Goal: Information Seeking & Learning: Learn about a topic

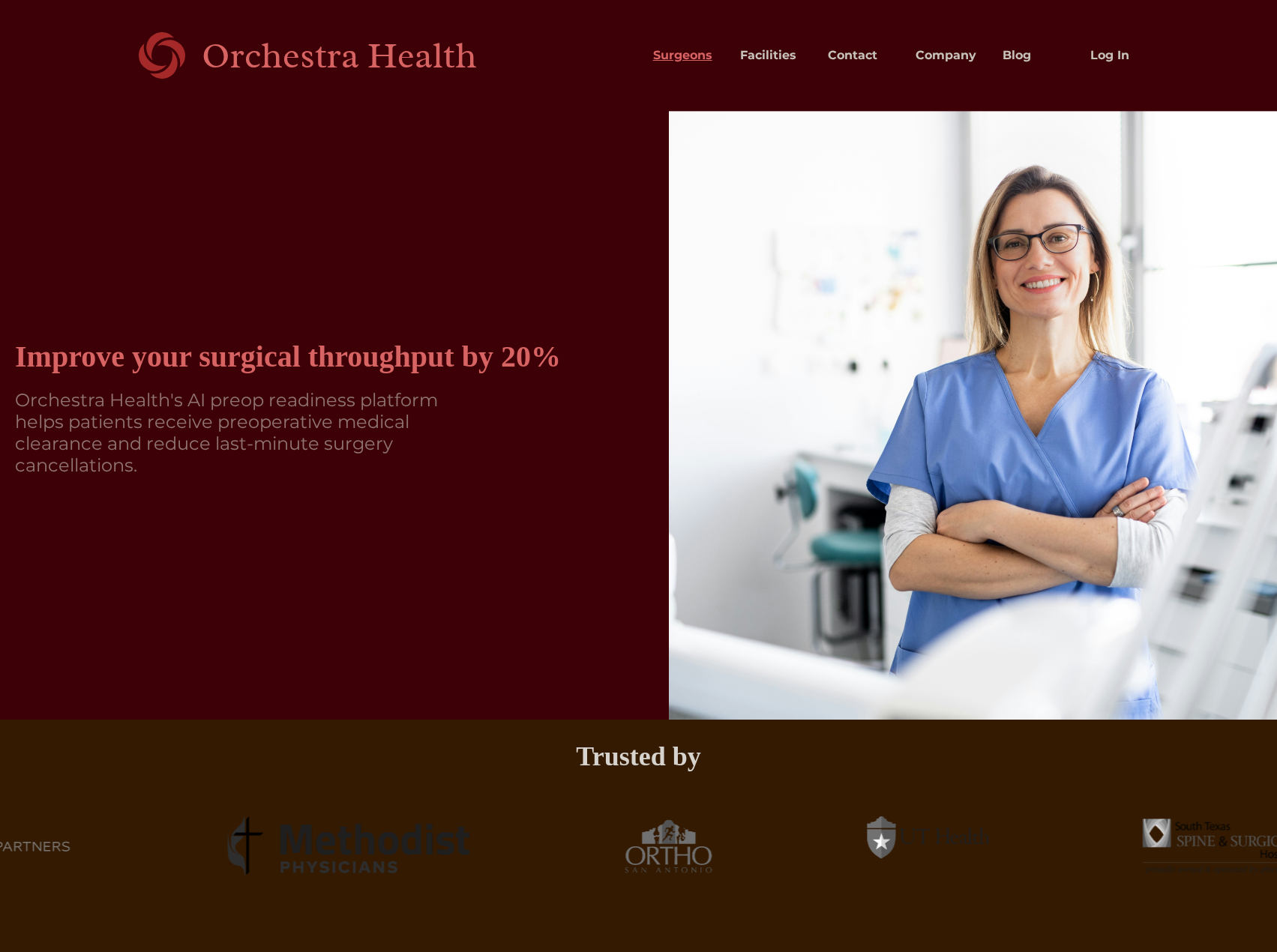
click at [688, 57] on link "Surgeons" at bounding box center [685, 55] width 87 height 51
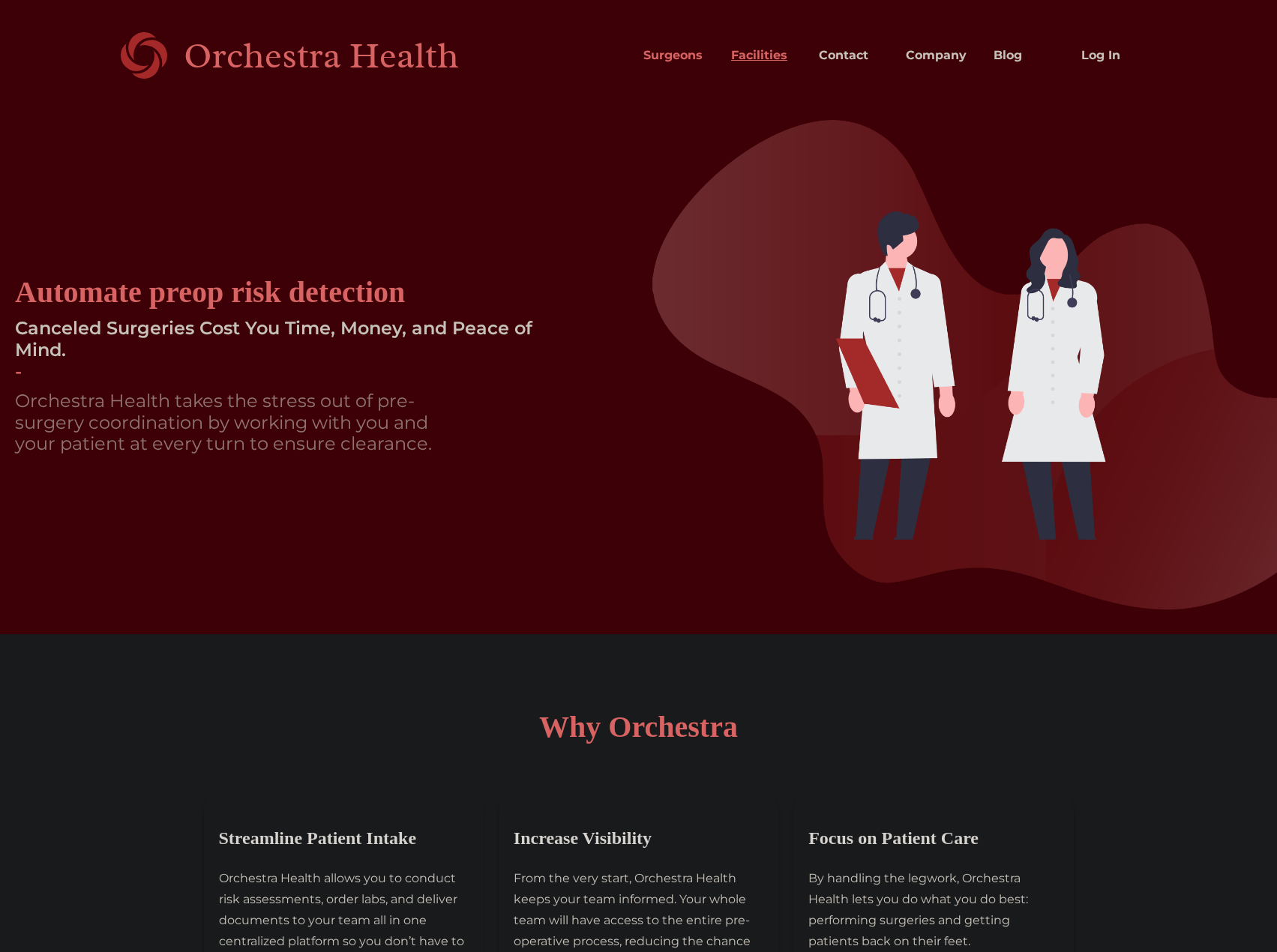
click at [755, 54] on link "Facilities" at bounding box center [762, 55] width 87 height 51
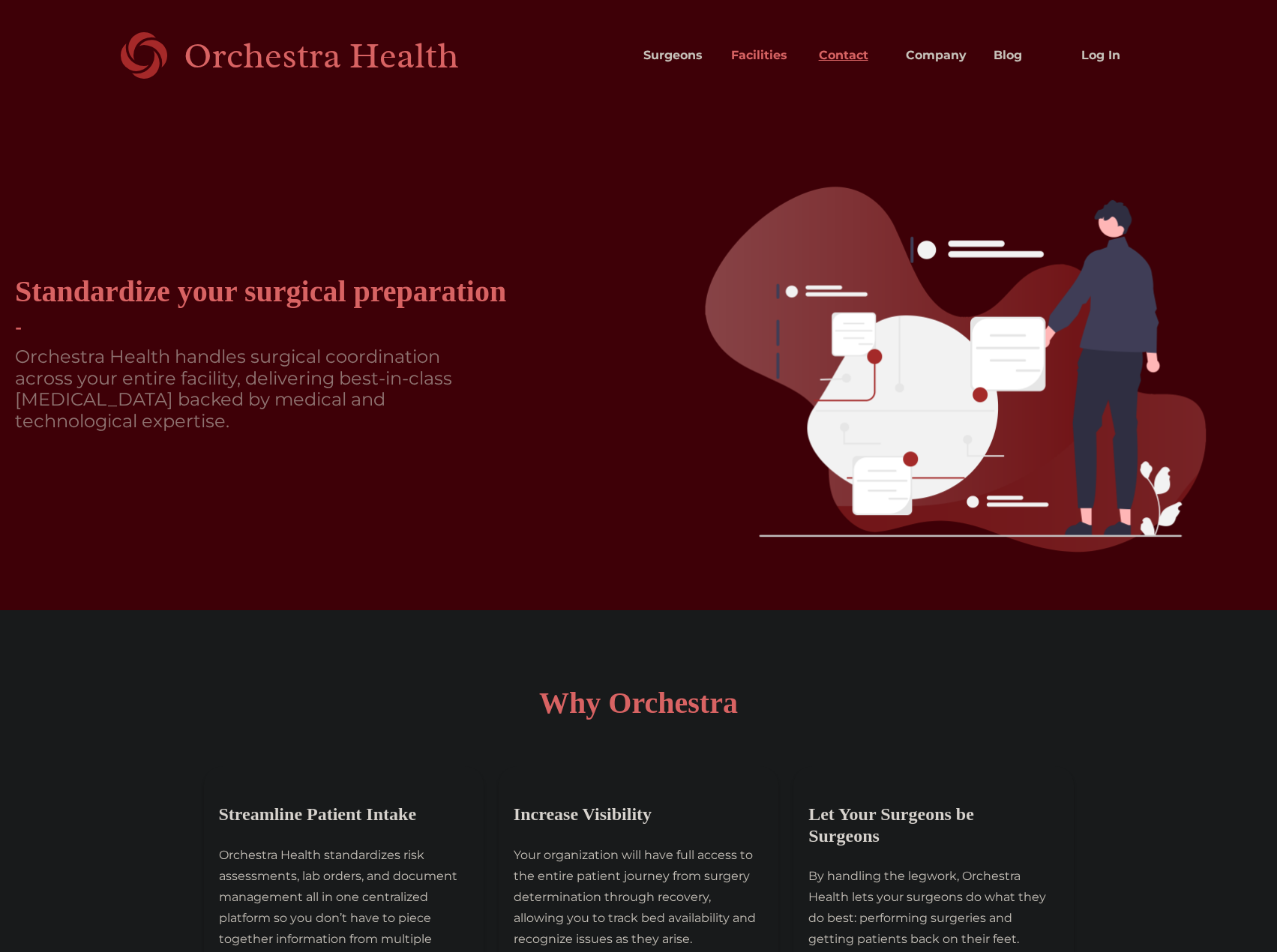
click at [847, 55] on link "Contact" at bounding box center [850, 55] width 87 height 51
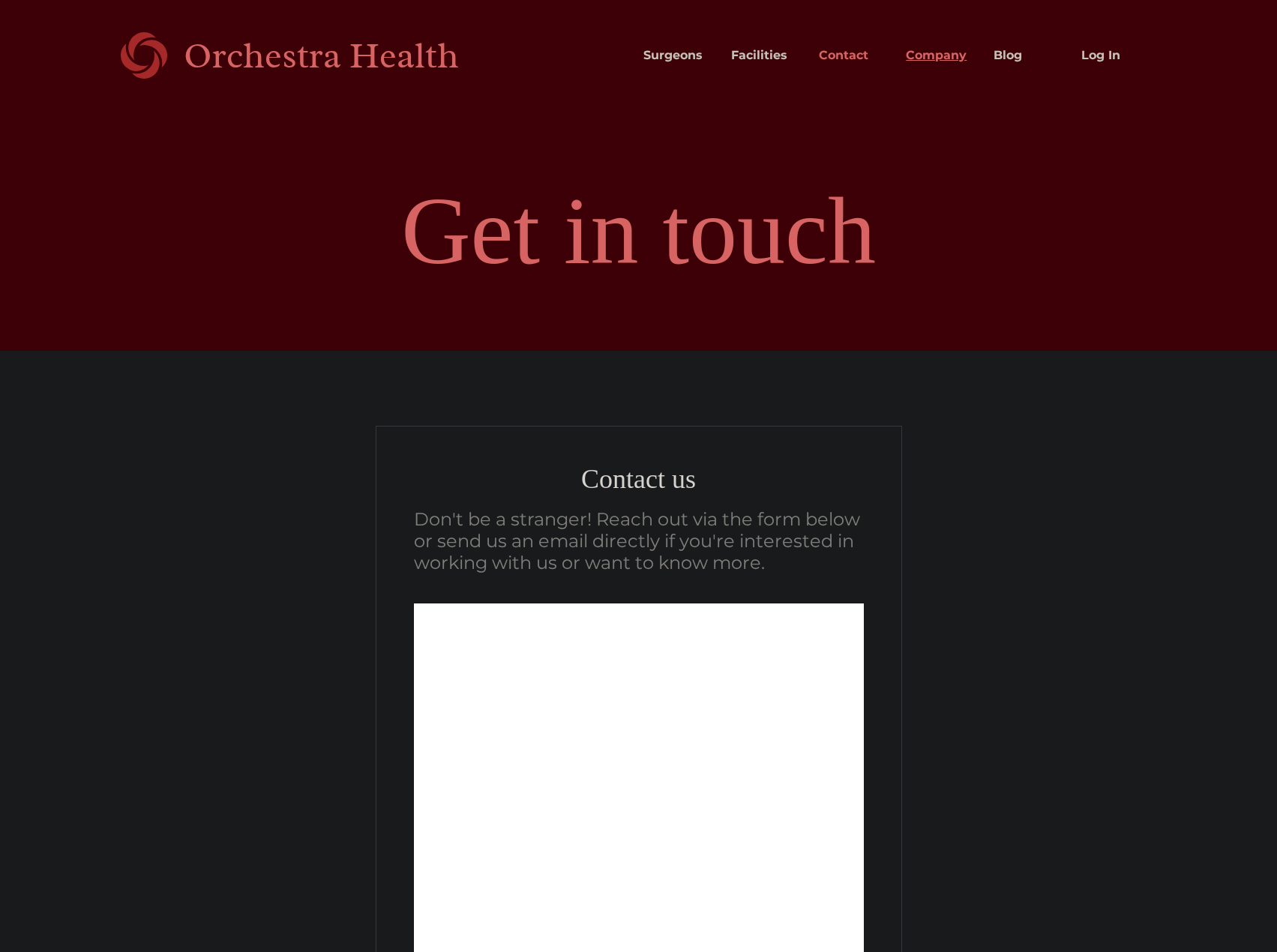
click at [926, 56] on link "Company" at bounding box center [937, 55] width 87 height 51
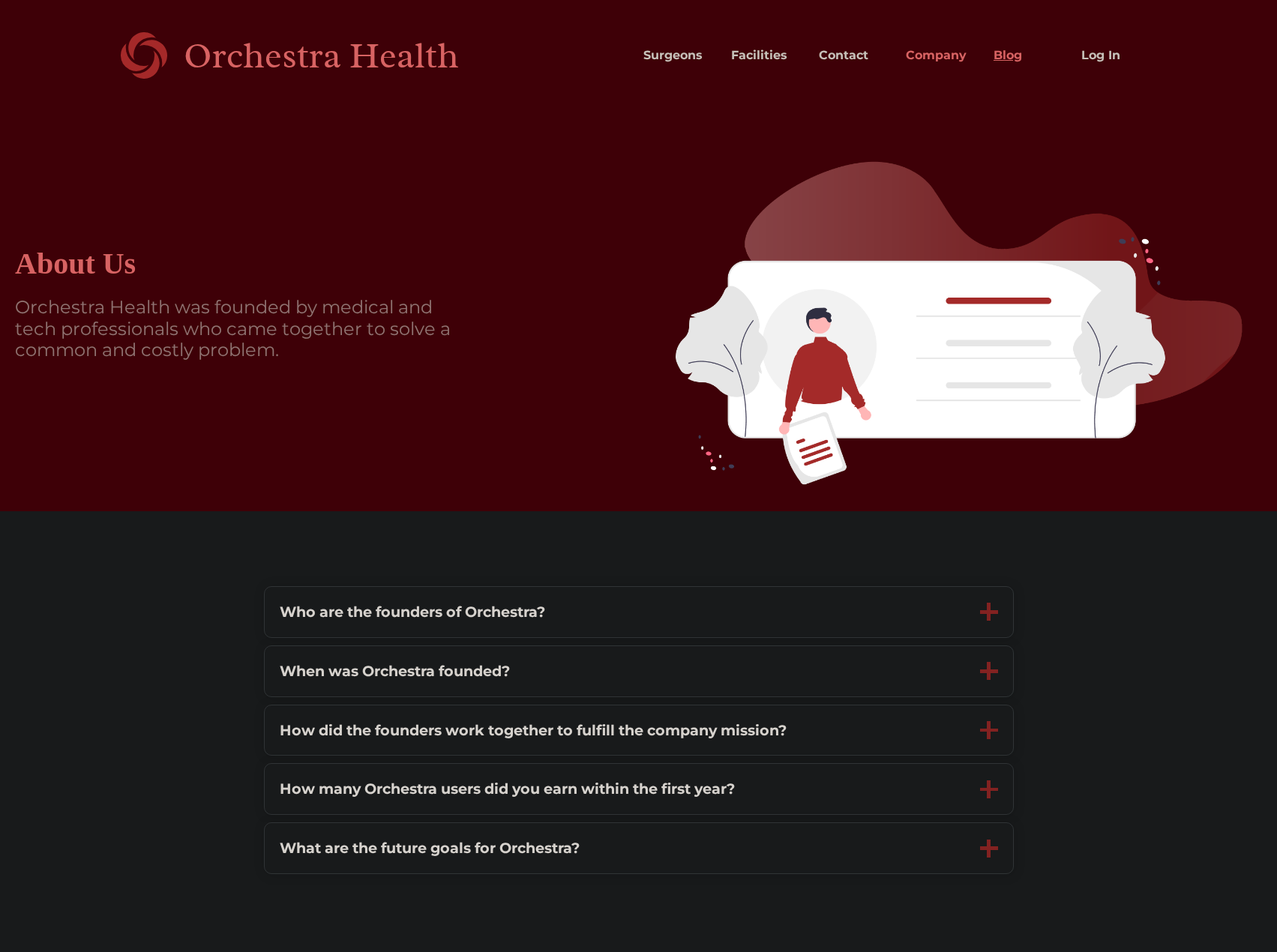
click at [1012, 55] on link "Blog" at bounding box center [1024, 55] width 87 height 51
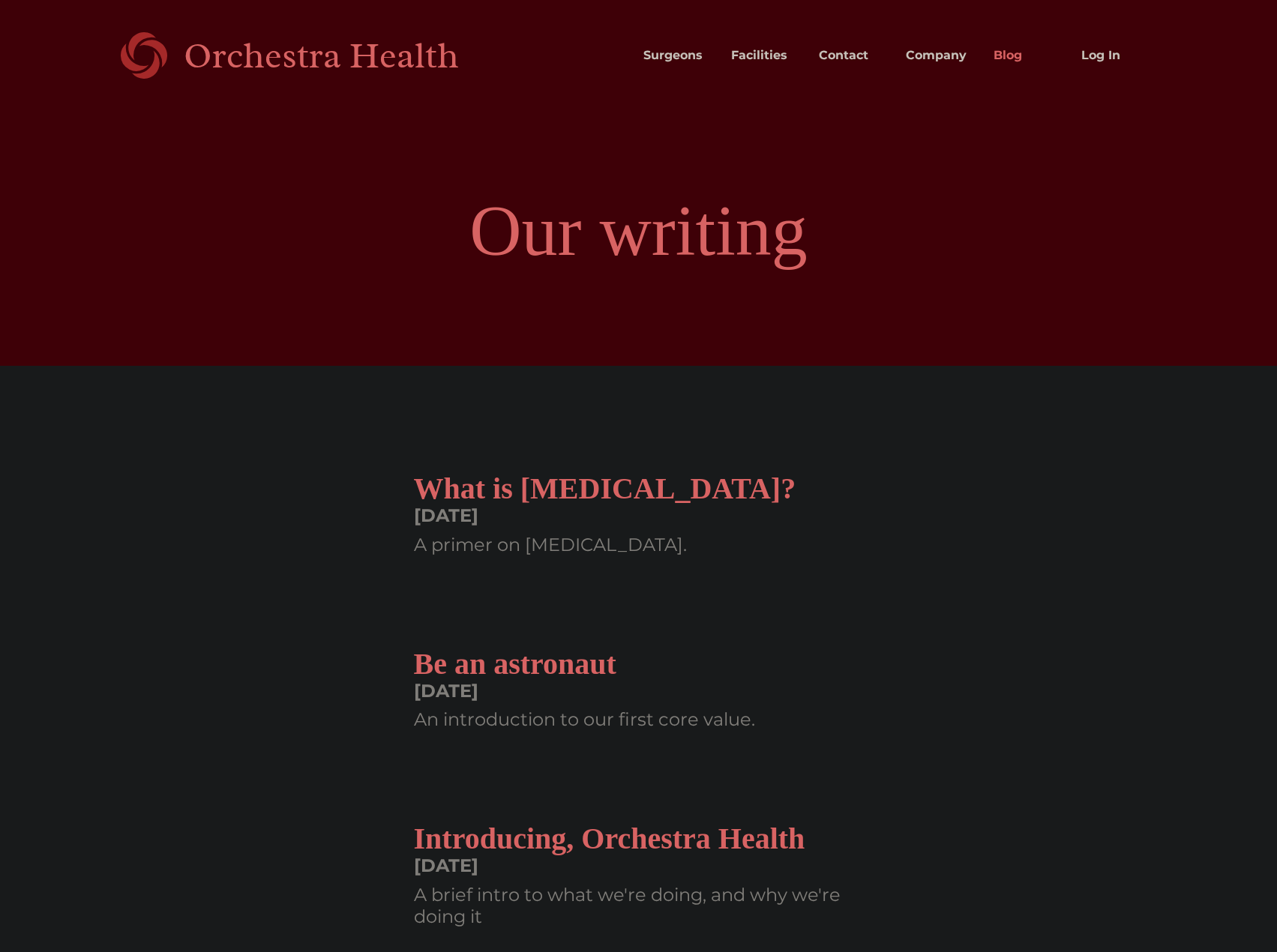
click at [168, 234] on h1 "Our writing" at bounding box center [638, 231] width 1277 height 90
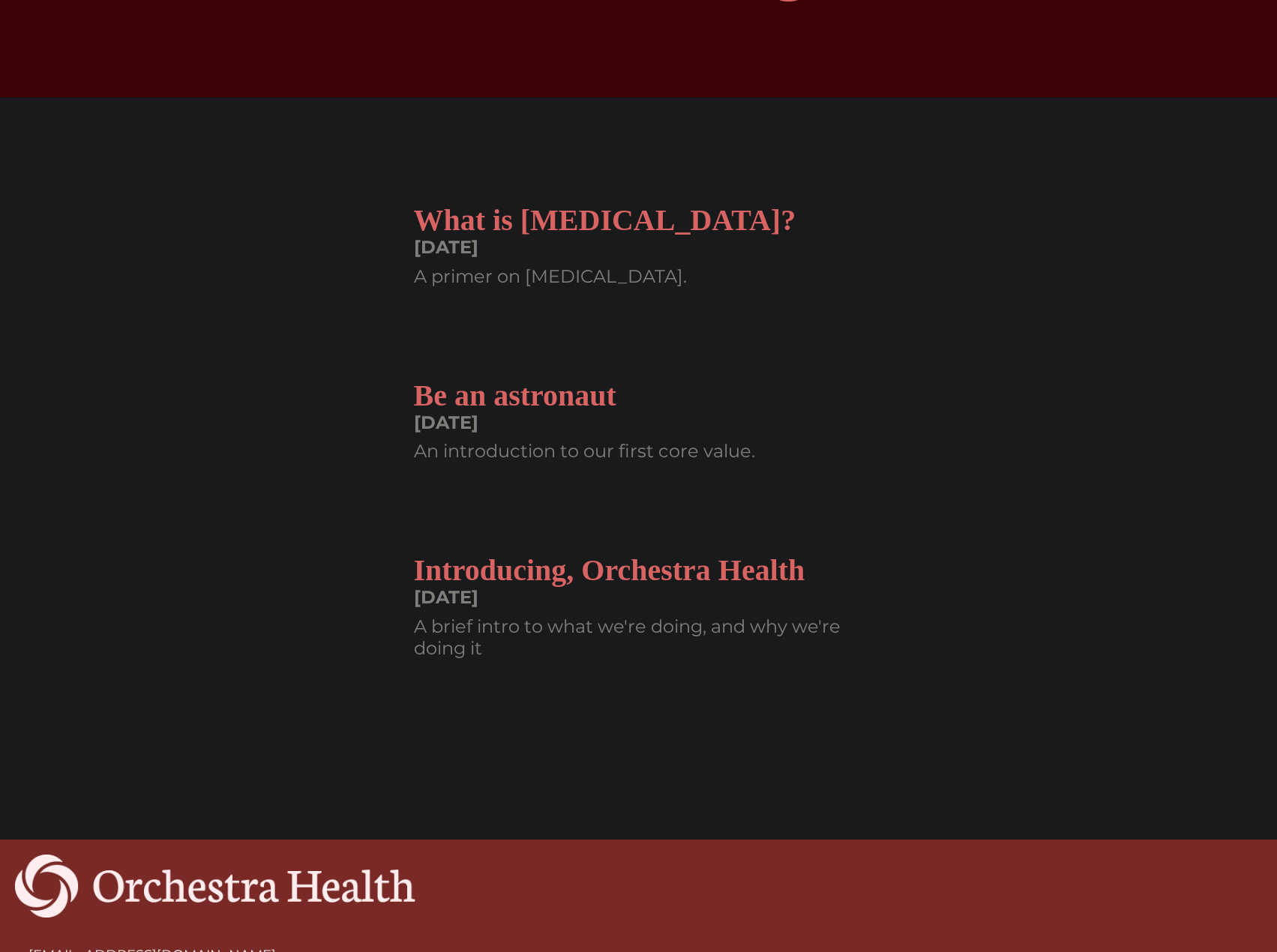
scroll to position [375, 0]
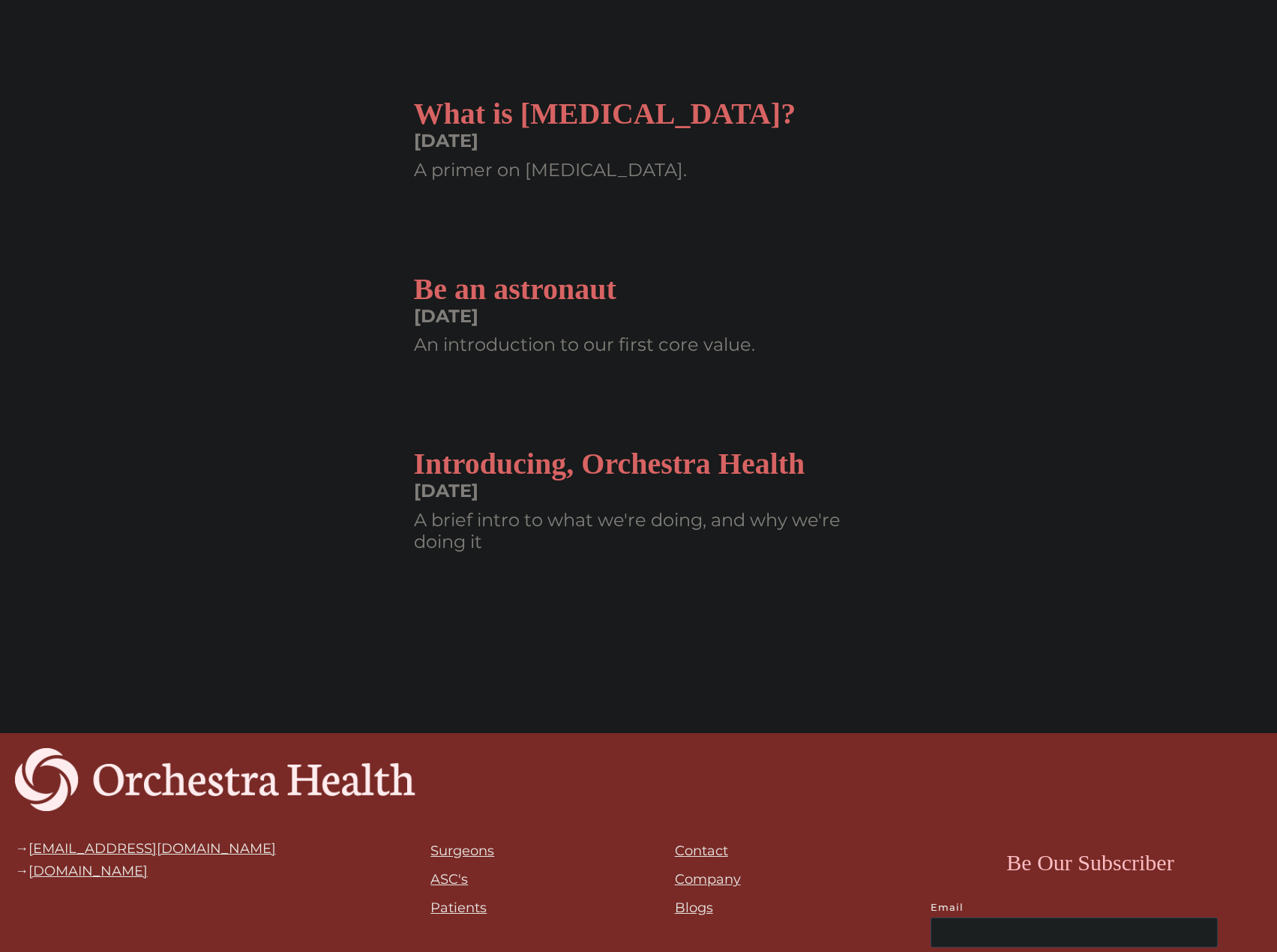
click at [612, 120] on h2 "What is [MEDICAL_DATA]?" at bounding box center [605, 114] width 382 height 36
